Goal: Task Accomplishment & Management: Complete application form

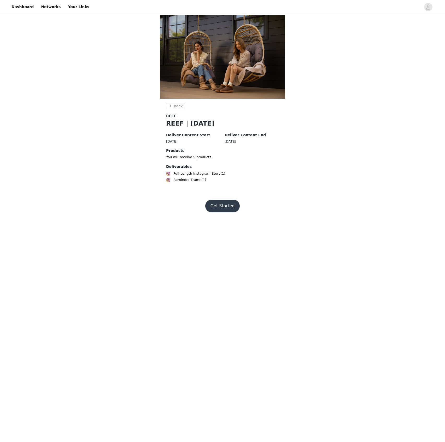
click at [228, 201] on button "Get Started" at bounding box center [222, 206] width 35 height 13
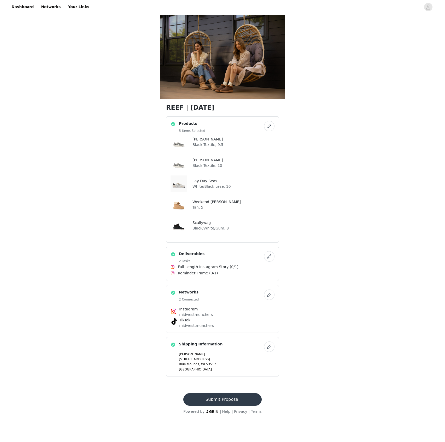
click at [248, 398] on button "Submit Proposal" at bounding box center [222, 399] width 78 height 13
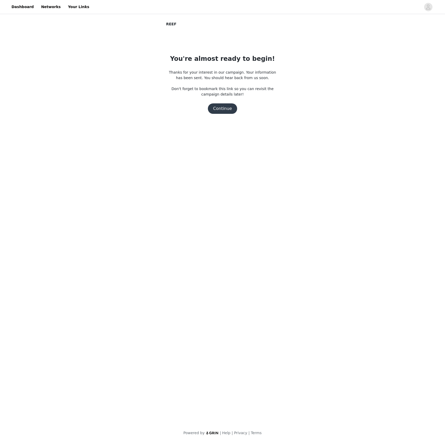
click at [213, 110] on button "Continue" at bounding box center [222, 108] width 29 height 10
